Goal: Feedback & Contribution: Contribute content

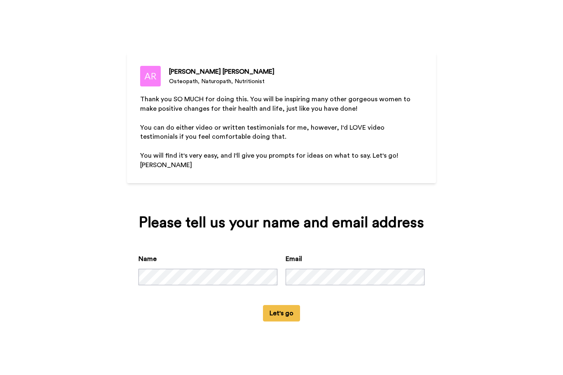
click at [283, 322] on button "Let's go" at bounding box center [281, 313] width 37 height 16
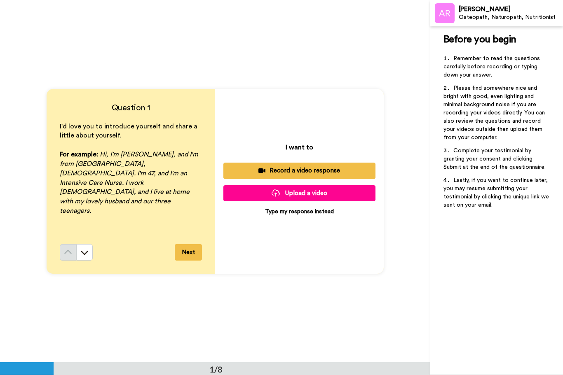
click at [307, 214] on p "Type my response instead" at bounding box center [299, 212] width 69 height 8
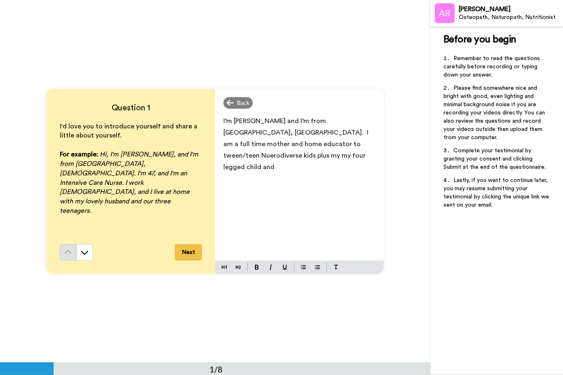
click at [320, 142] on span "I’m [PERSON_NAME] and I’m from [GEOGRAPHIC_DATA], [GEOGRAPHIC_DATA]. I am a ful…" at bounding box center [296, 144] width 147 height 53
click at [245, 156] on span "I’m [PERSON_NAME] and I’m from [GEOGRAPHIC_DATA], [GEOGRAPHIC_DATA]. I am a ful…" at bounding box center [296, 144] width 147 height 53
drag, startPoint x: 301, startPoint y: 153, endPoint x: 301, endPoint y: 147, distance: 5.4
click at [301, 153] on p "I’m [PERSON_NAME] and I’m from [GEOGRAPHIC_DATA], [GEOGRAPHIC_DATA]. I am a ful…" at bounding box center [299, 144] width 152 height 58
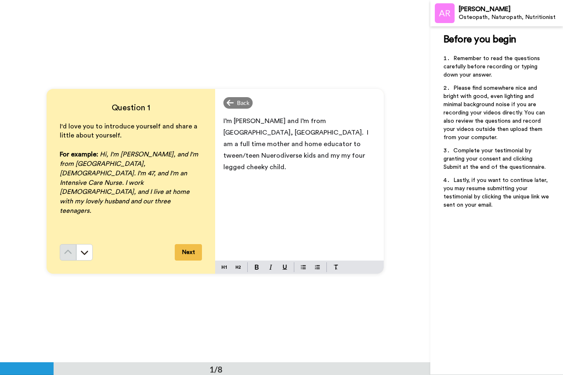
click at [366, 131] on p "I’m [PERSON_NAME] and I’m from [GEOGRAPHIC_DATA], [GEOGRAPHIC_DATA]. I am a ful…" at bounding box center [299, 144] width 152 height 58
click at [357, 145] on span "I’m [PERSON_NAME] and I’m from [GEOGRAPHIC_DATA], [GEOGRAPHIC_DATA]. I am a ful…" at bounding box center [298, 144] width 151 height 53
click at [246, 156] on span "I’m [PERSON_NAME] and I’m from [GEOGRAPHIC_DATA], [GEOGRAPHIC_DATA]. I am a ful…" at bounding box center [298, 144] width 151 height 53
click at [291, 156] on span "I’m [PERSON_NAME] and I’m from [GEOGRAPHIC_DATA], [GEOGRAPHIC_DATA]. I am a ful…" at bounding box center [298, 144] width 151 height 53
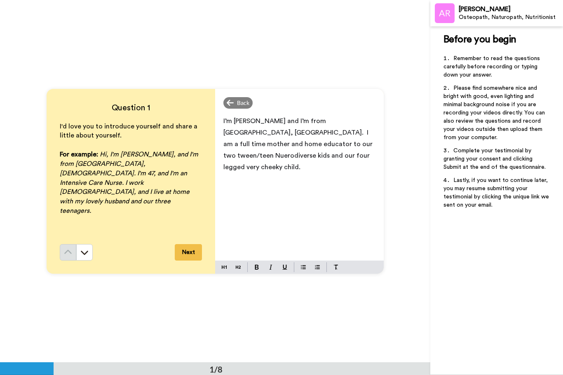
click at [291, 156] on span "I’m [PERSON_NAME] and I’m from [GEOGRAPHIC_DATA], [GEOGRAPHIC_DATA]. I am a ful…" at bounding box center [298, 144] width 151 height 53
click at [191, 258] on button "Next" at bounding box center [188, 252] width 27 height 16
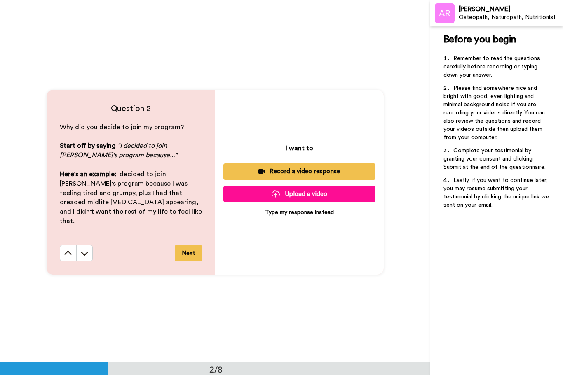
scroll to position [363, 0]
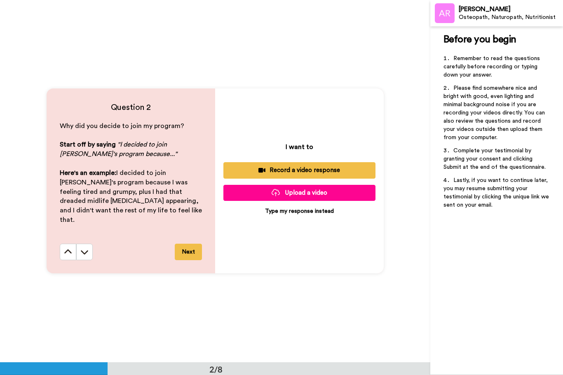
click at [287, 209] on p "Type my response instead" at bounding box center [299, 211] width 69 height 8
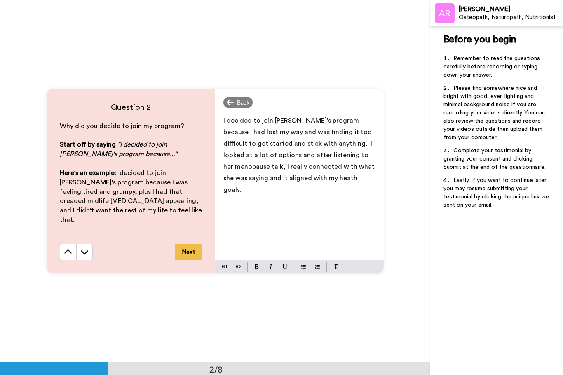
click at [193, 250] on button "Next" at bounding box center [188, 252] width 27 height 16
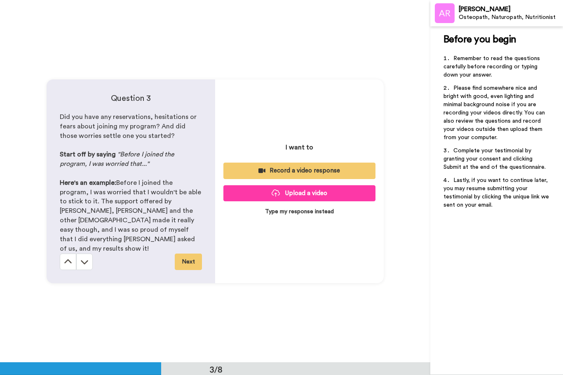
scroll to position [725, 0]
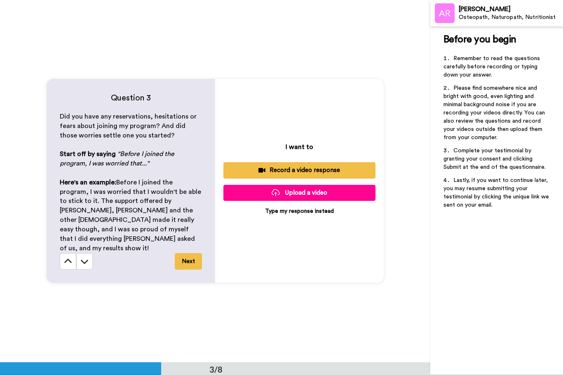
click at [293, 215] on p "Type my response instead" at bounding box center [299, 211] width 69 height 8
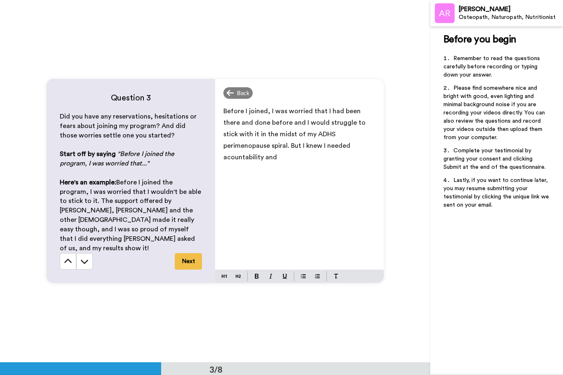
click at [298, 154] on span "Before I joined, I was worried that I had been there and done before and I woul…" at bounding box center [295, 134] width 144 height 53
click at [359, 159] on div "Before I joined, I was worried that I had been there and done before and I woul…" at bounding box center [299, 186] width 168 height 168
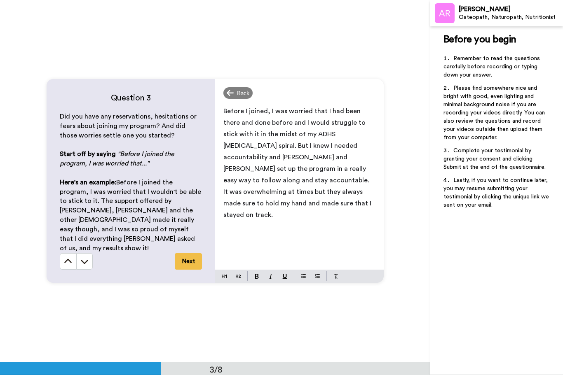
click at [257, 133] on span "Before I joined, I was worried that I had been there and done before and I woul…" at bounding box center [297, 163] width 149 height 110
click at [253, 134] on p "Before I joined, I was worried that I had been there and done before and I woul…" at bounding box center [299, 162] width 152 height 115
click at [252, 130] on span "Before I joined, I was worried that I had been there and done before and I woul…" at bounding box center [297, 163] width 149 height 110
click at [313, 140] on span "Before I joined, I was worried that I had been there and done and before and I …" at bounding box center [297, 163] width 149 height 110
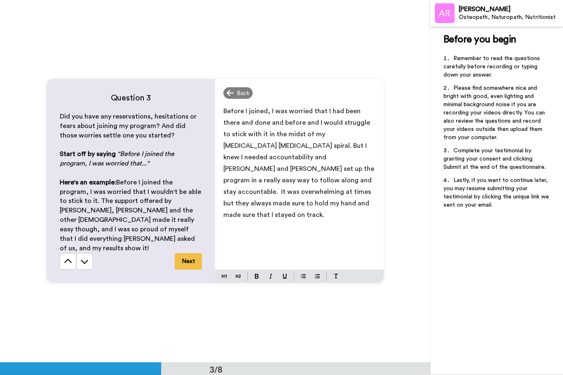
click at [256, 214] on p "Before I joined, I was worried that I had been there and done and before and I …" at bounding box center [299, 162] width 152 height 115
click at [186, 253] on button "Next" at bounding box center [188, 261] width 27 height 16
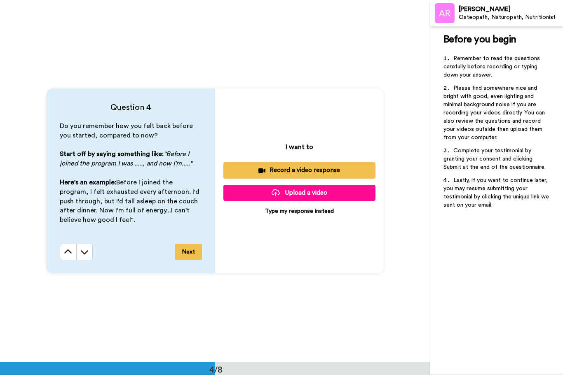
scroll to position [1088, 0]
click at [278, 215] on div "I want to Record a video response Upload a video Type my response instead" at bounding box center [299, 181] width 168 height 185
click at [281, 212] on p "Type my response instead" at bounding box center [299, 211] width 69 height 8
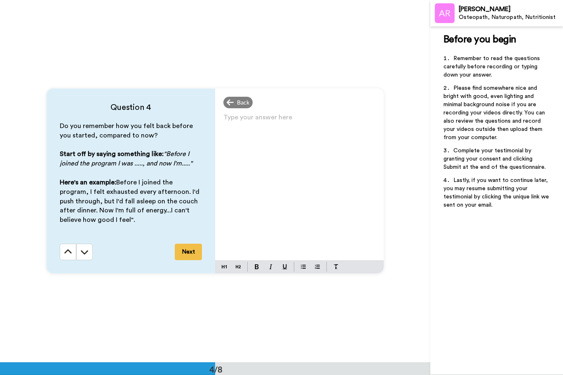
click at [319, 142] on div "Type your answer here ﻿" at bounding box center [299, 186] width 168 height 149
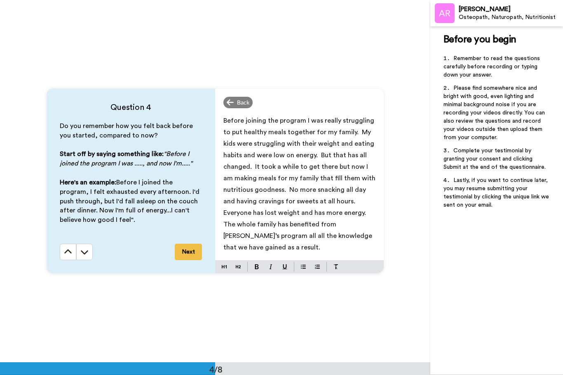
click at [356, 131] on span "Before joining the program I was really struggling to put healthy meals togethe…" at bounding box center [300, 183] width 154 height 133
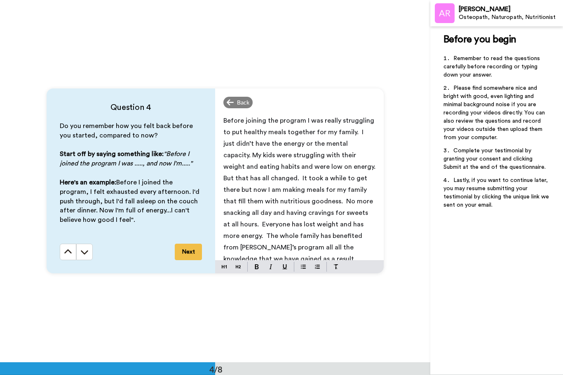
click at [369, 231] on span "Before joining the program I was really struggling to put healthy meals togethe…" at bounding box center [300, 189] width 155 height 145
click at [186, 252] on button "Next" at bounding box center [188, 252] width 27 height 16
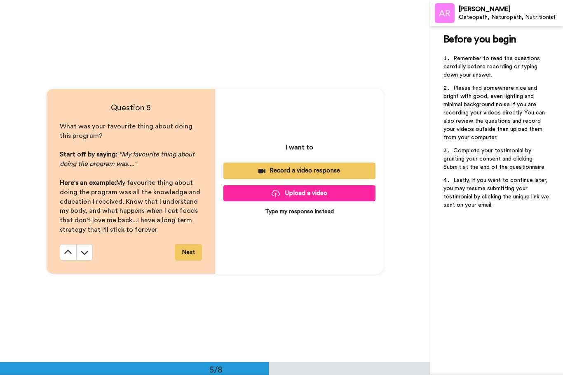
scroll to position [1450, 0]
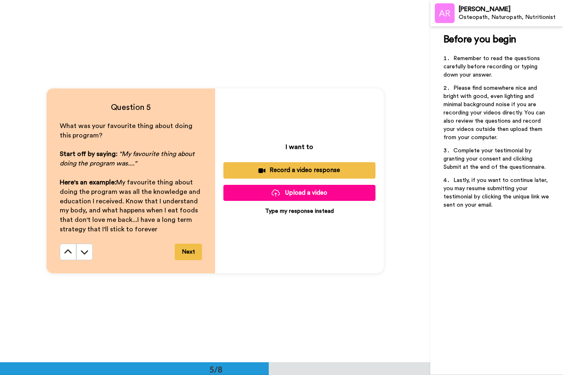
click at [289, 214] on p "Type my response instead" at bounding box center [299, 211] width 69 height 8
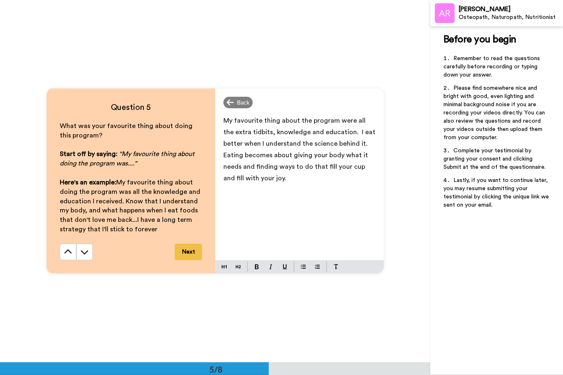
click at [304, 165] on span "My favourite thing about the program were all the extra tidbits, knowledge and …" at bounding box center [300, 149] width 154 height 64
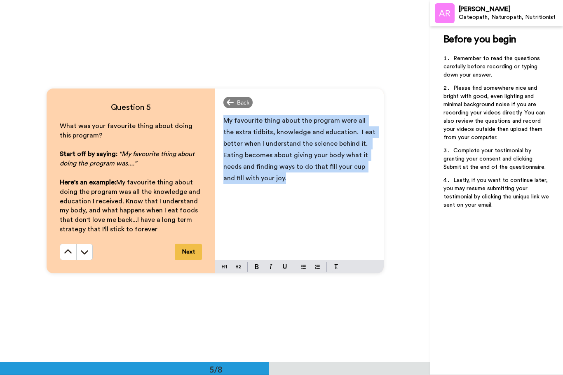
click at [304, 165] on span "My favourite thing about the program were all the extra tidbits, knowledge and …" at bounding box center [300, 149] width 154 height 64
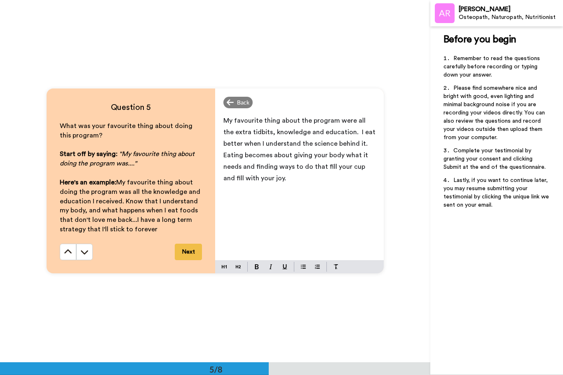
click at [322, 169] on span "My favourite thing about the program were all the extra tidbits, knowledge and …" at bounding box center [300, 149] width 154 height 64
click at [323, 179] on span "My favourite thing about the program were all the extra tidbits, knowledge and …" at bounding box center [300, 149] width 154 height 64
click at [334, 178] on p "My favourite thing about the program were all the extra tidbits, knowledge and …" at bounding box center [299, 149] width 152 height 69
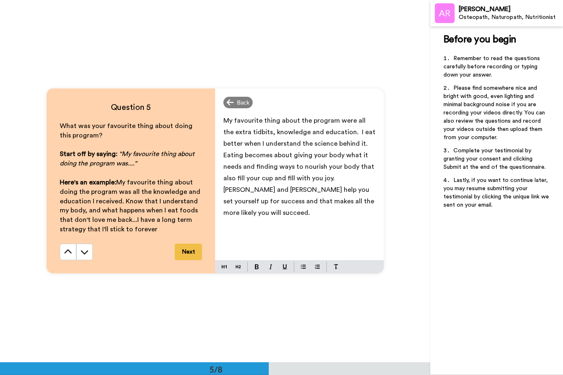
click at [245, 196] on p "My favourite thing about the program were all the extra tidbits, knowledge and …" at bounding box center [299, 167] width 152 height 104
click at [360, 206] on p "My favourite thing about the program were all the extra tidbits, knowledge and …" at bounding box center [299, 167] width 152 height 104
click at [198, 256] on button "Next" at bounding box center [188, 252] width 27 height 16
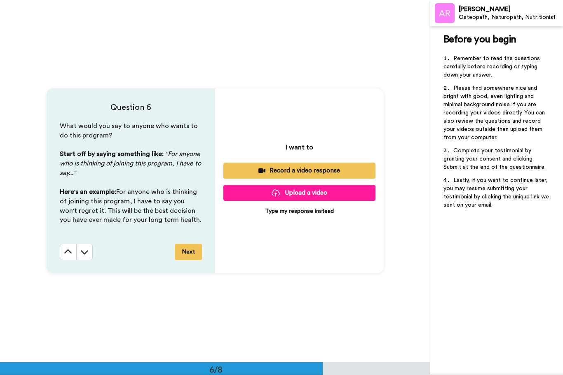
scroll to position [1812, 0]
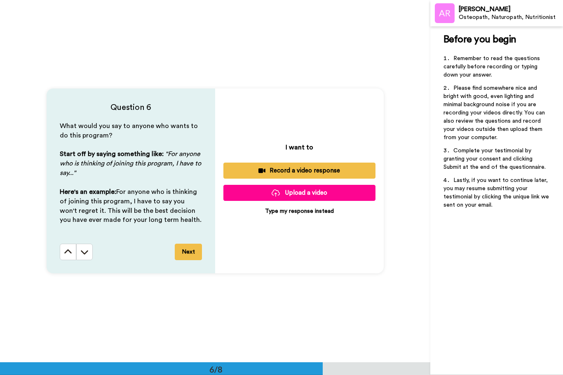
click at [276, 215] on p "Type my response instead" at bounding box center [299, 211] width 69 height 8
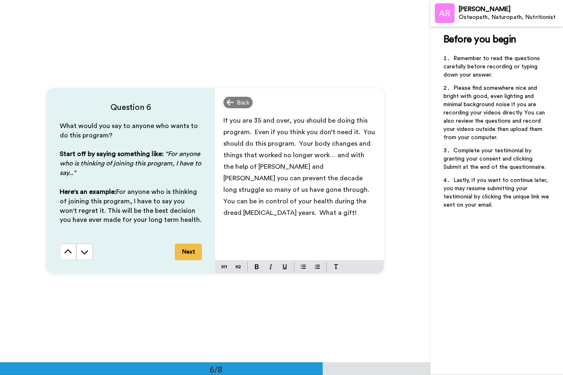
click at [273, 200] on span "If you are 35 and over, you should be doing this program. Even if you think you…" at bounding box center [299, 166] width 153 height 99
click at [351, 202] on span "If you are 35 and over, you should be doing this program. Even if you think you…" at bounding box center [299, 166] width 153 height 99
click at [196, 254] on button "Next" at bounding box center [188, 252] width 27 height 16
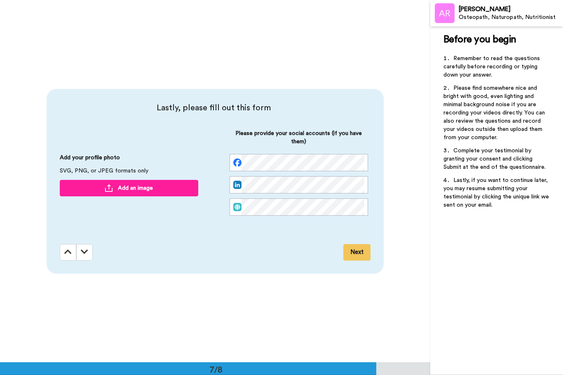
scroll to position [2175, 0]
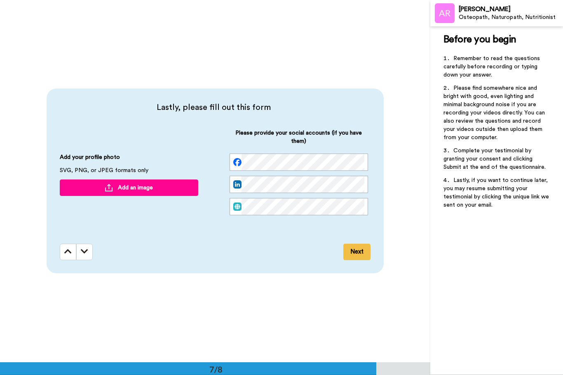
click at [158, 193] on button "Add an image" at bounding box center [129, 188] width 138 height 16
click at [112, 188] on div at bounding box center [109, 187] width 8 height 7
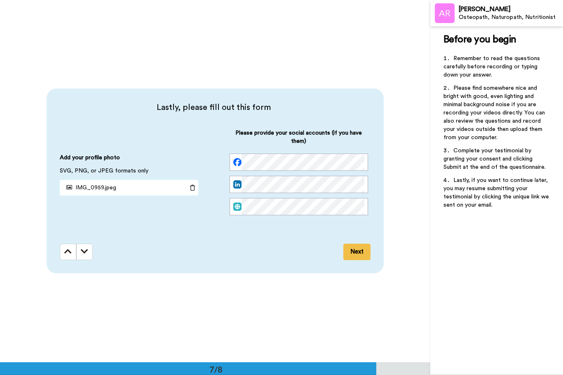
click at [359, 255] on button "Next" at bounding box center [356, 252] width 27 height 16
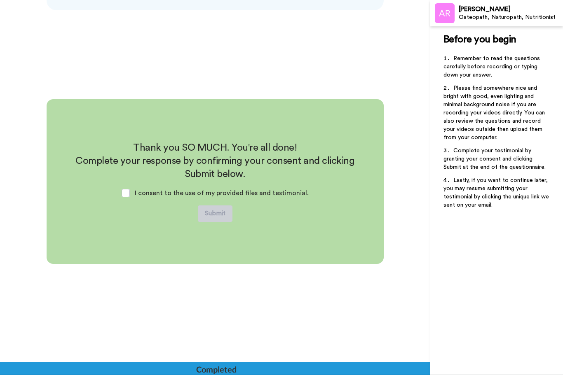
scroll to position [2438, 0]
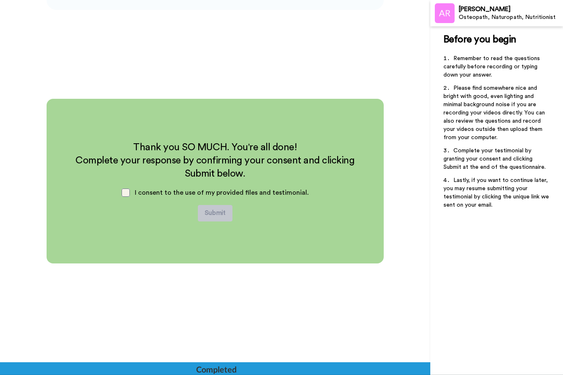
click at [130, 192] on span at bounding box center [125, 193] width 8 height 8
click at [128, 192] on span at bounding box center [125, 193] width 8 height 8
click at [130, 196] on span at bounding box center [125, 193] width 8 height 8
click at [220, 216] on button "Submit" at bounding box center [215, 213] width 35 height 16
